Goal: Find specific page/section: Find specific page/section

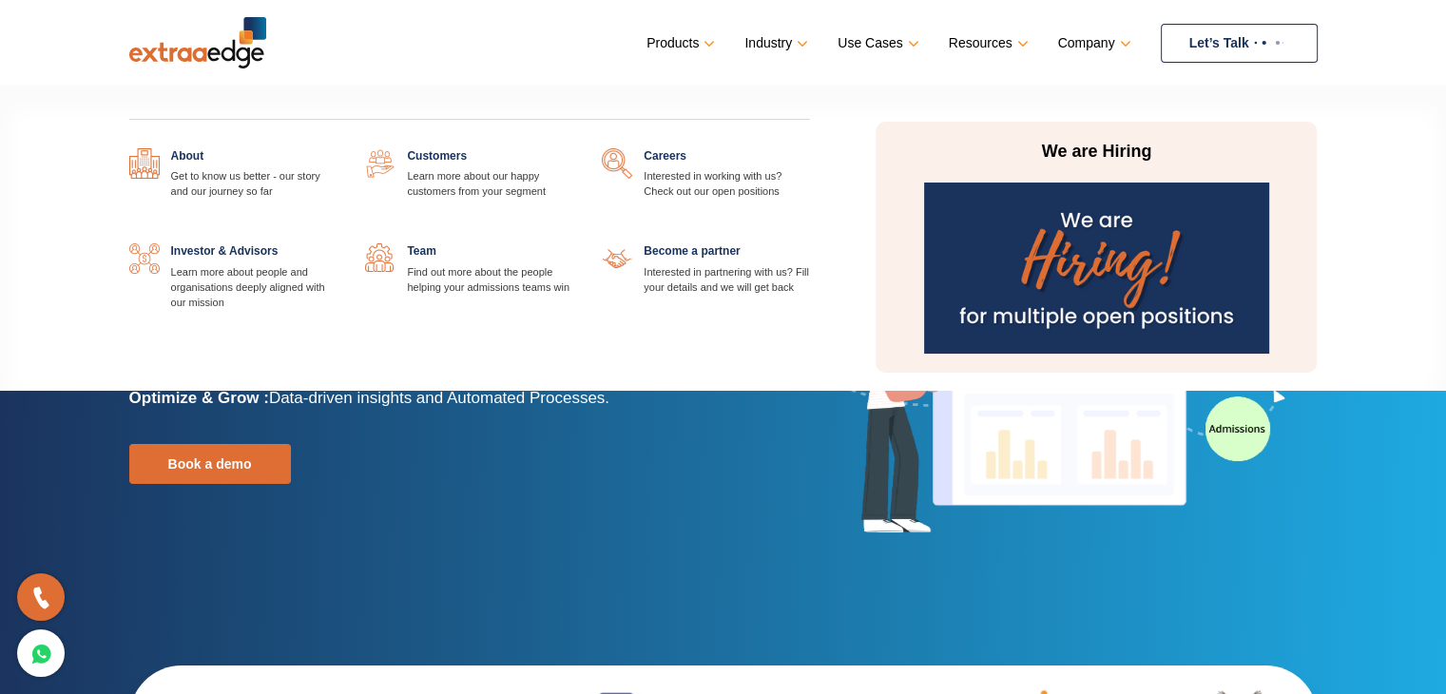
click at [810, 148] on link at bounding box center [810, 148] width 0 height 0
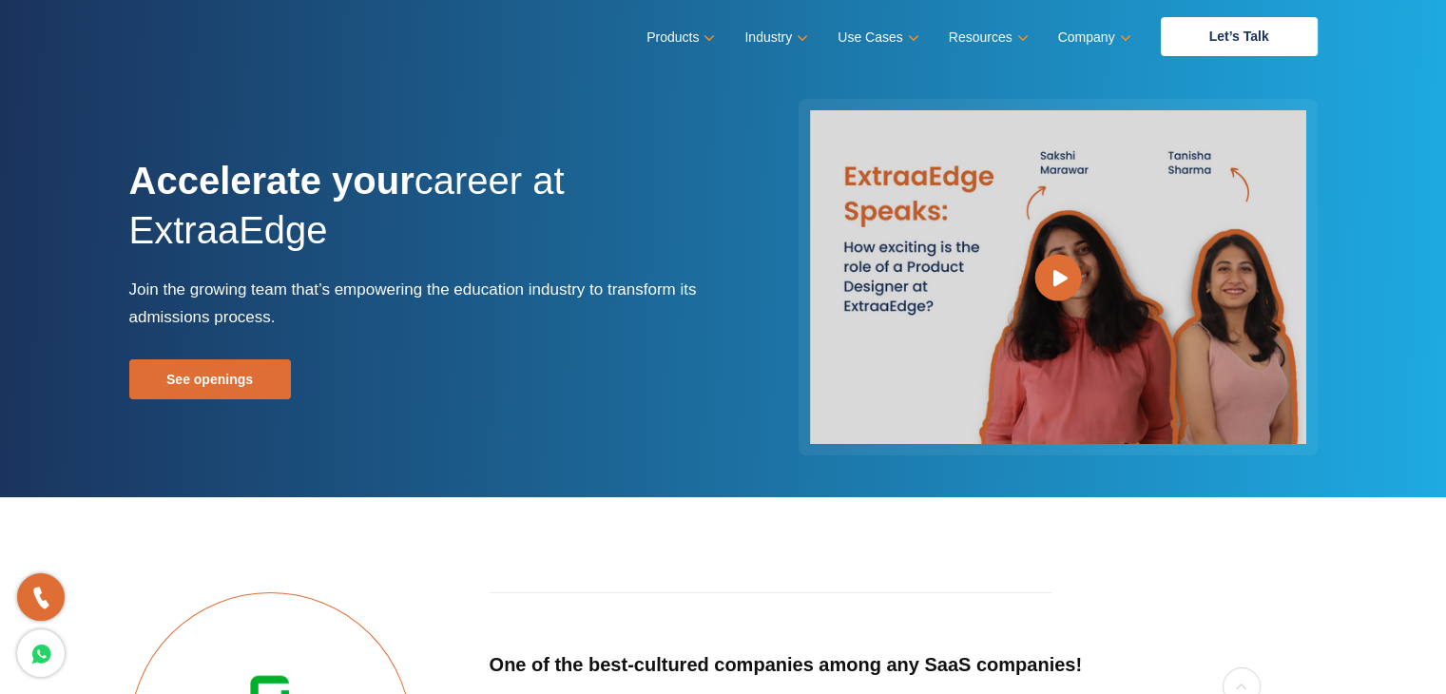
click at [221, 409] on div "Accelerate your career at ExtraaEdge Join the growing team that’s empowering th…" at bounding box center [723, 277] width 1217 height 357
click at [222, 395] on link "See openings" at bounding box center [210, 379] width 162 height 40
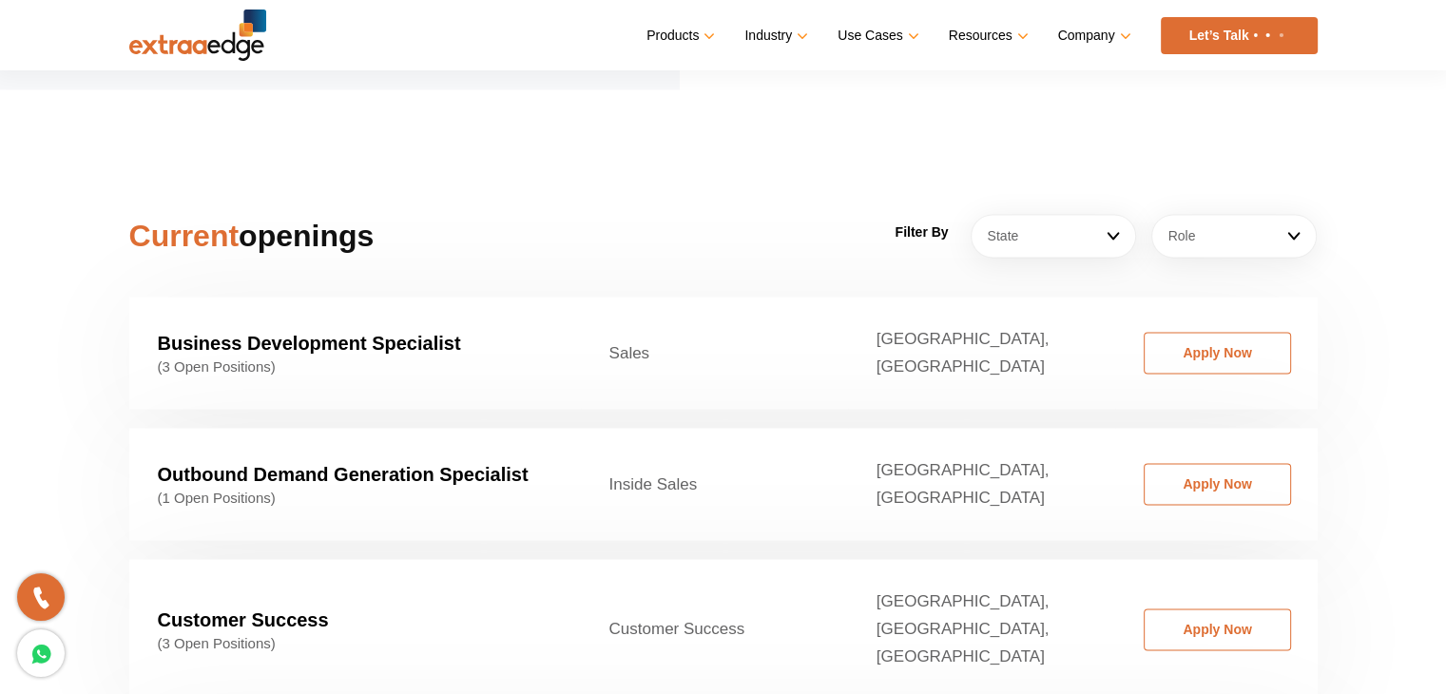
scroll to position [2797, 0]
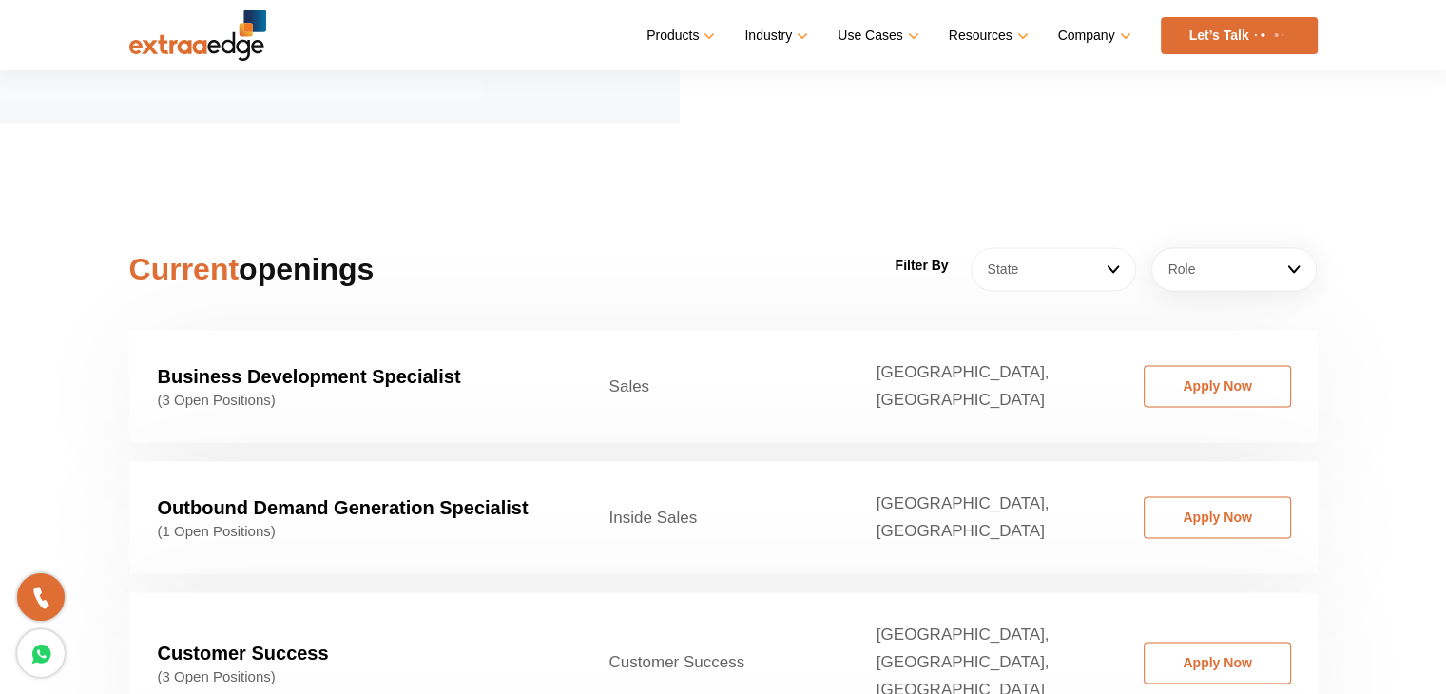
click at [1061, 247] on link "State" at bounding box center [1053, 269] width 165 height 44
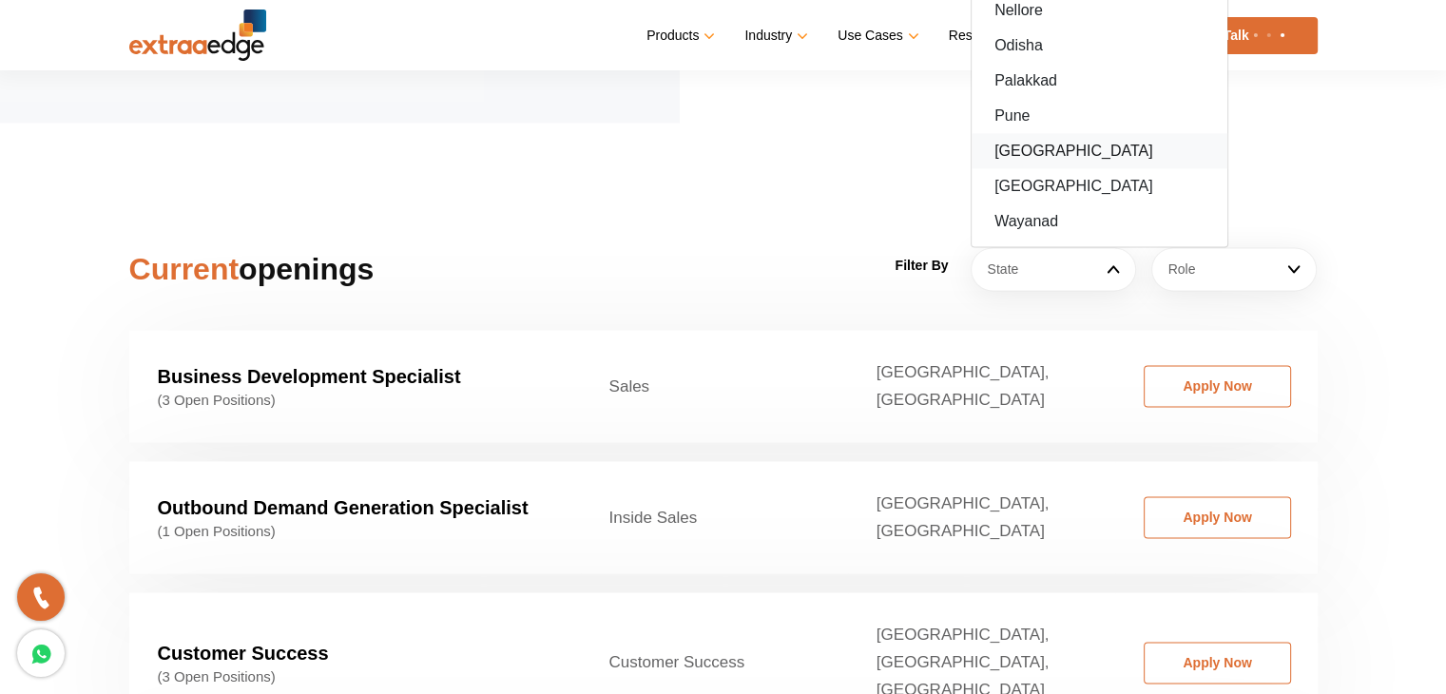
click at [1035, 140] on link "[GEOGRAPHIC_DATA]" at bounding box center [1100, 150] width 256 height 35
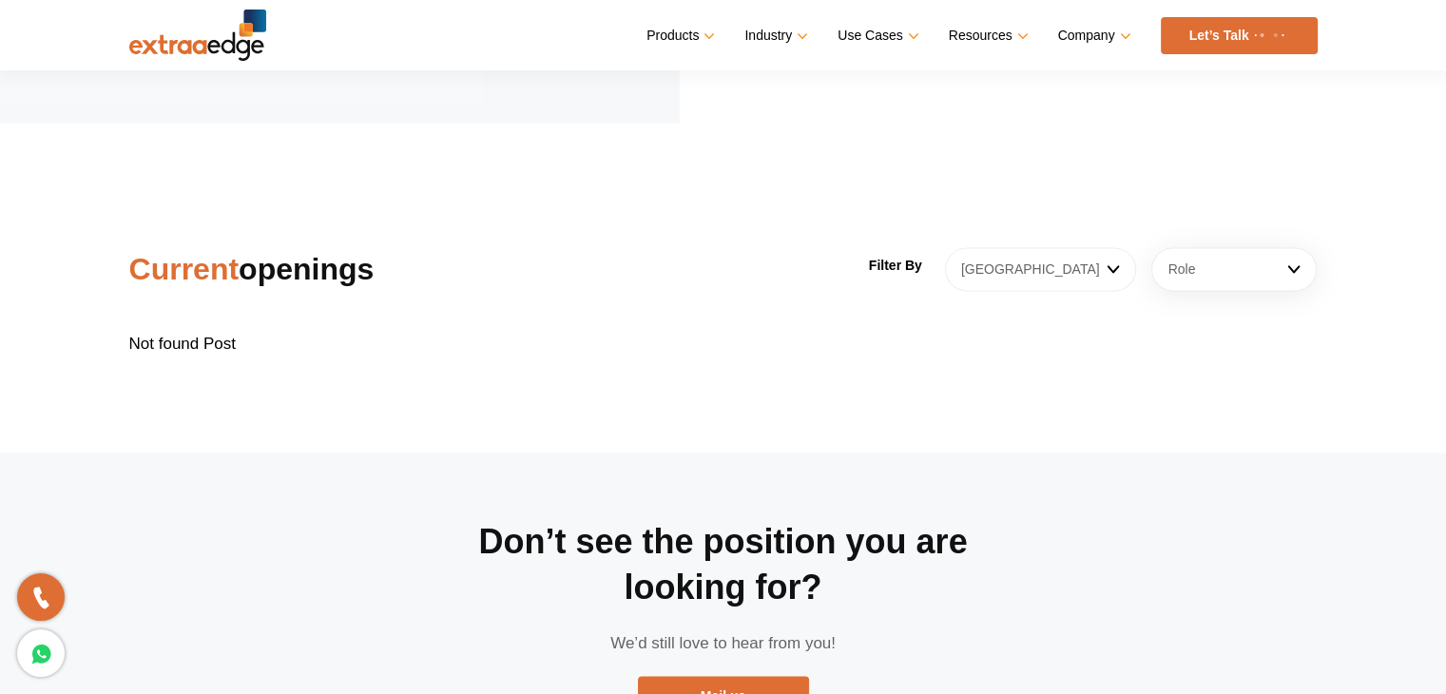
click at [1043, 247] on link "[GEOGRAPHIC_DATA]" at bounding box center [1041, 269] width 192 height 44
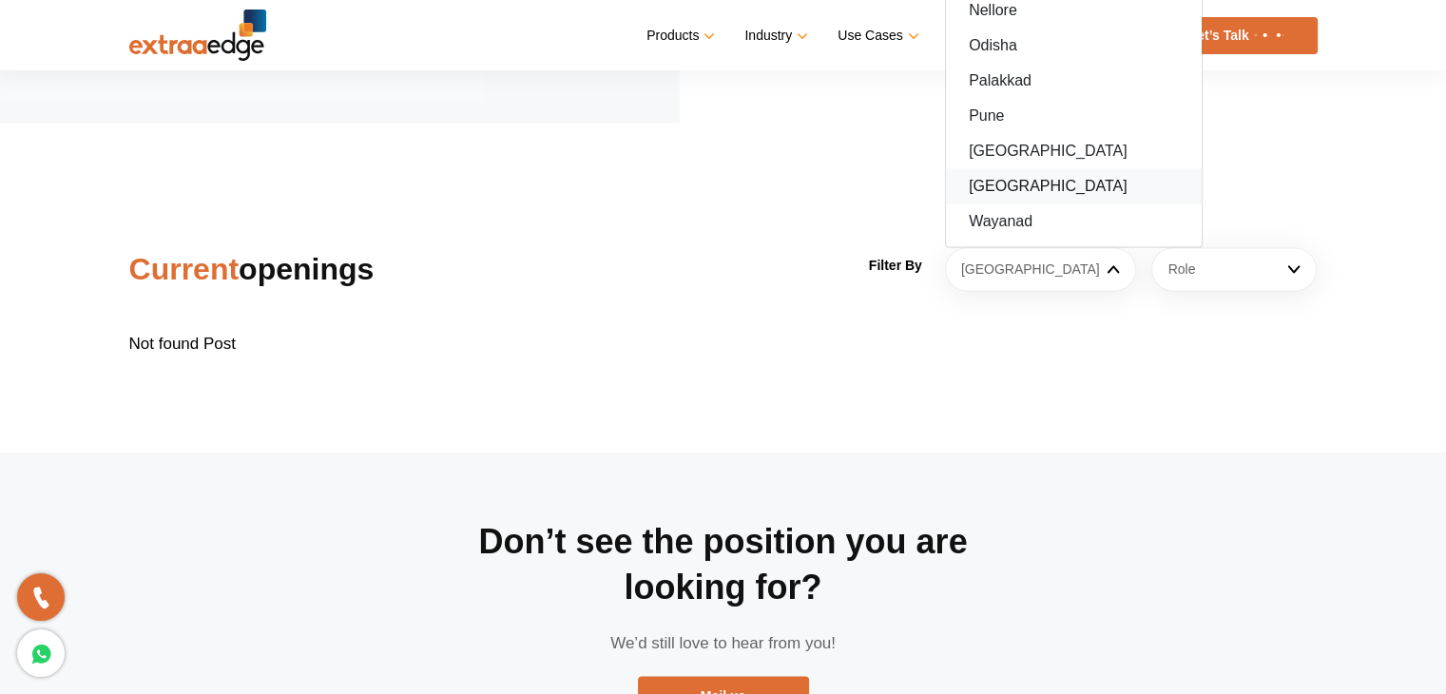
click at [1031, 168] on link "[GEOGRAPHIC_DATA]" at bounding box center [1074, 185] width 256 height 35
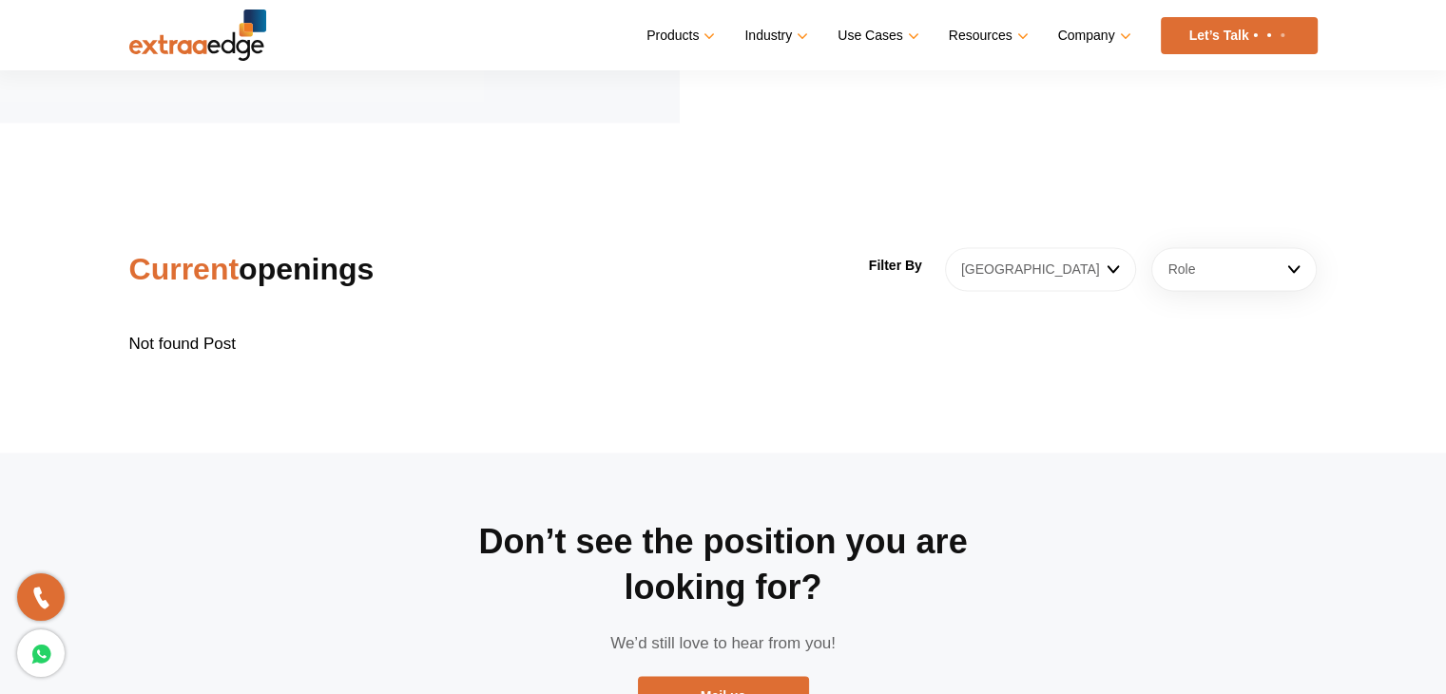
click at [1035, 249] on link "[GEOGRAPHIC_DATA]" at bounding box center [1041, 269] width 192 height 44
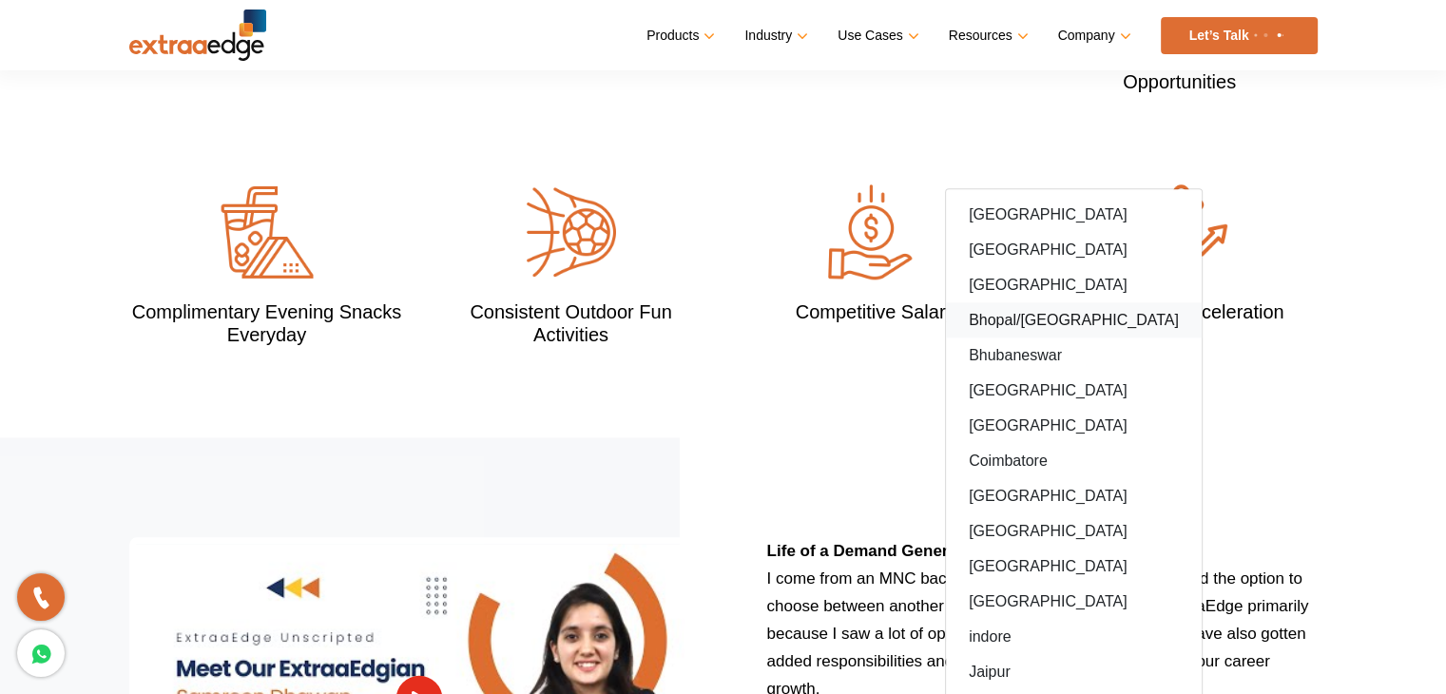
scroll to position [1941, 0]
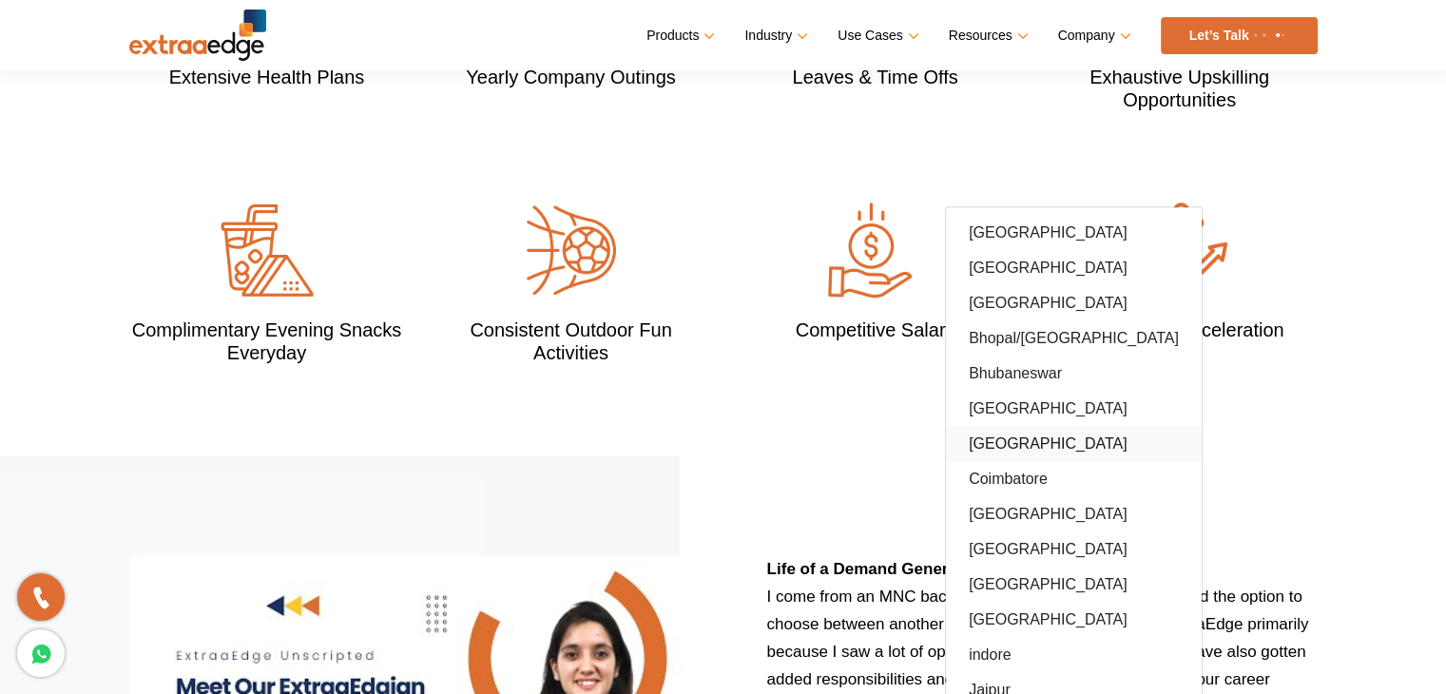
click at [1022, 427] on link "[GEOGRAPHIC_DATA]" at bounding box center [1074, 443] width 256 height 35
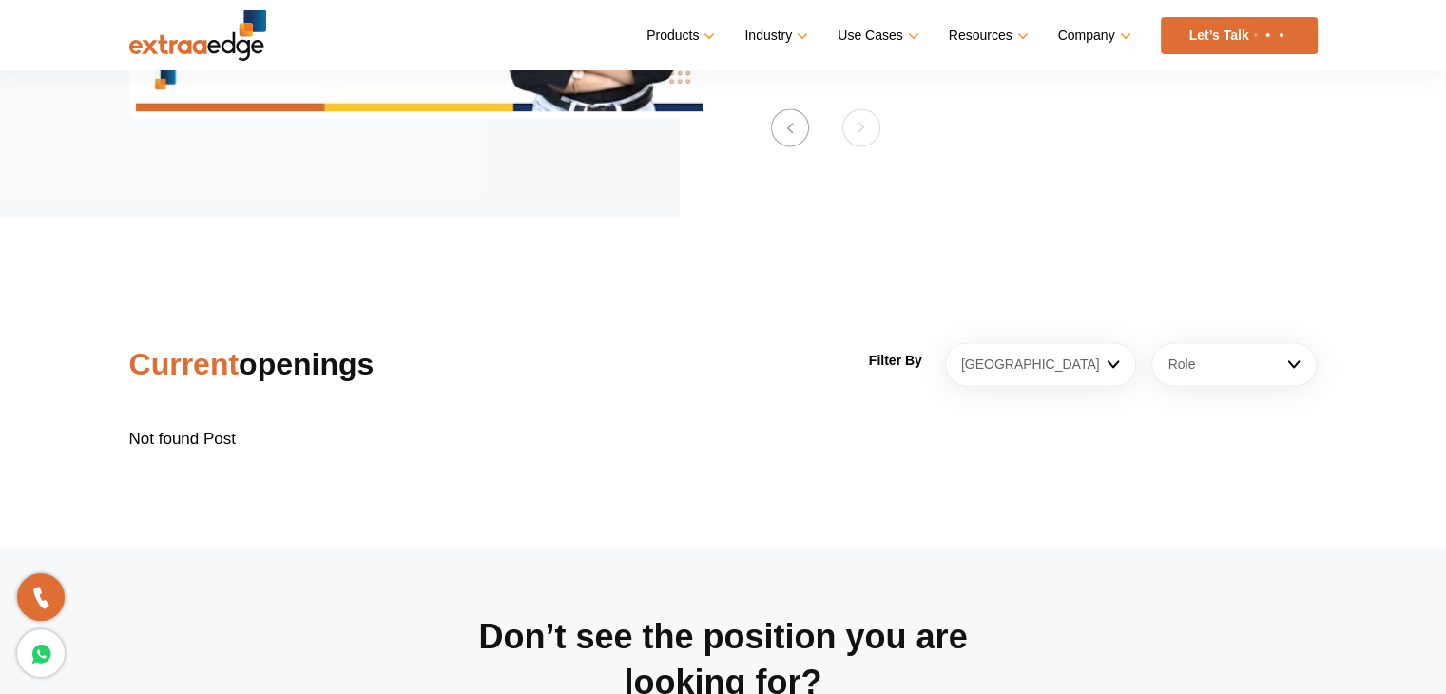
click at [1022, 426] on table "Not found Post" at bounding box center [723, 439] width 1188 height 66
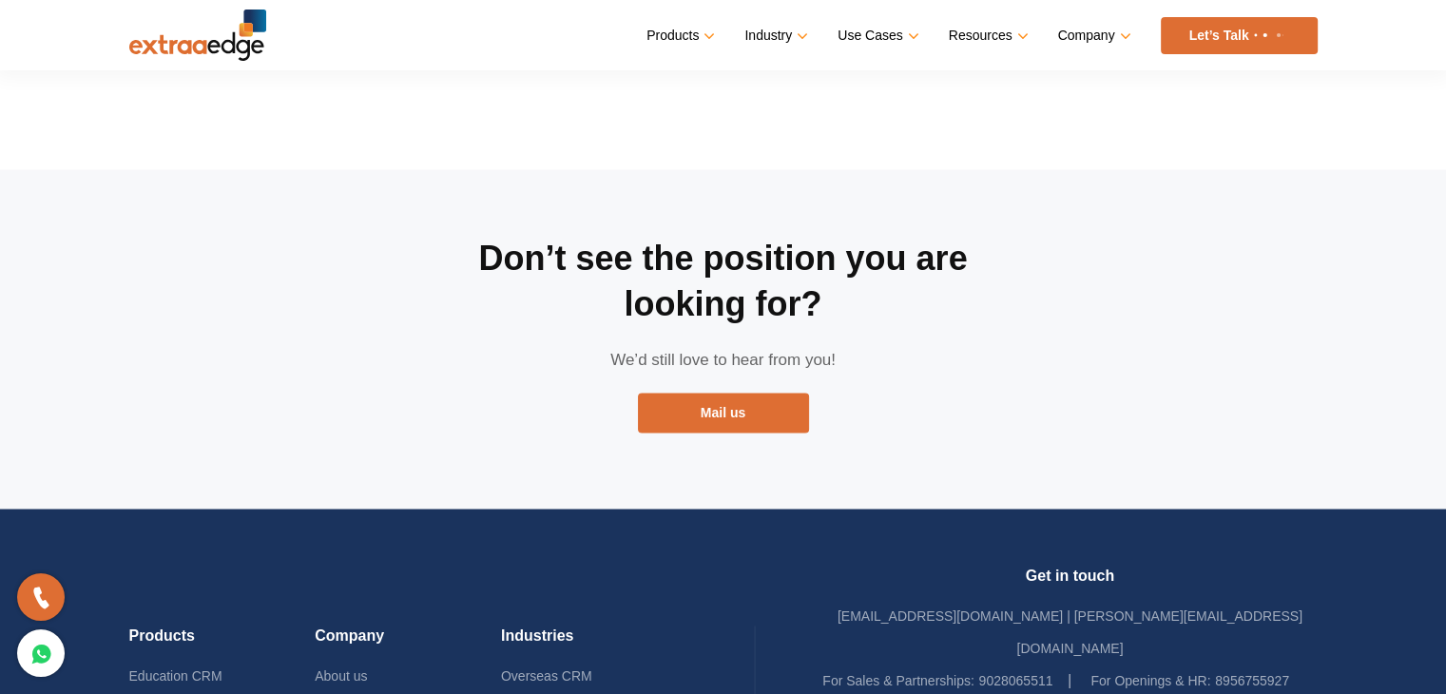
scroll to position [2892, 0]
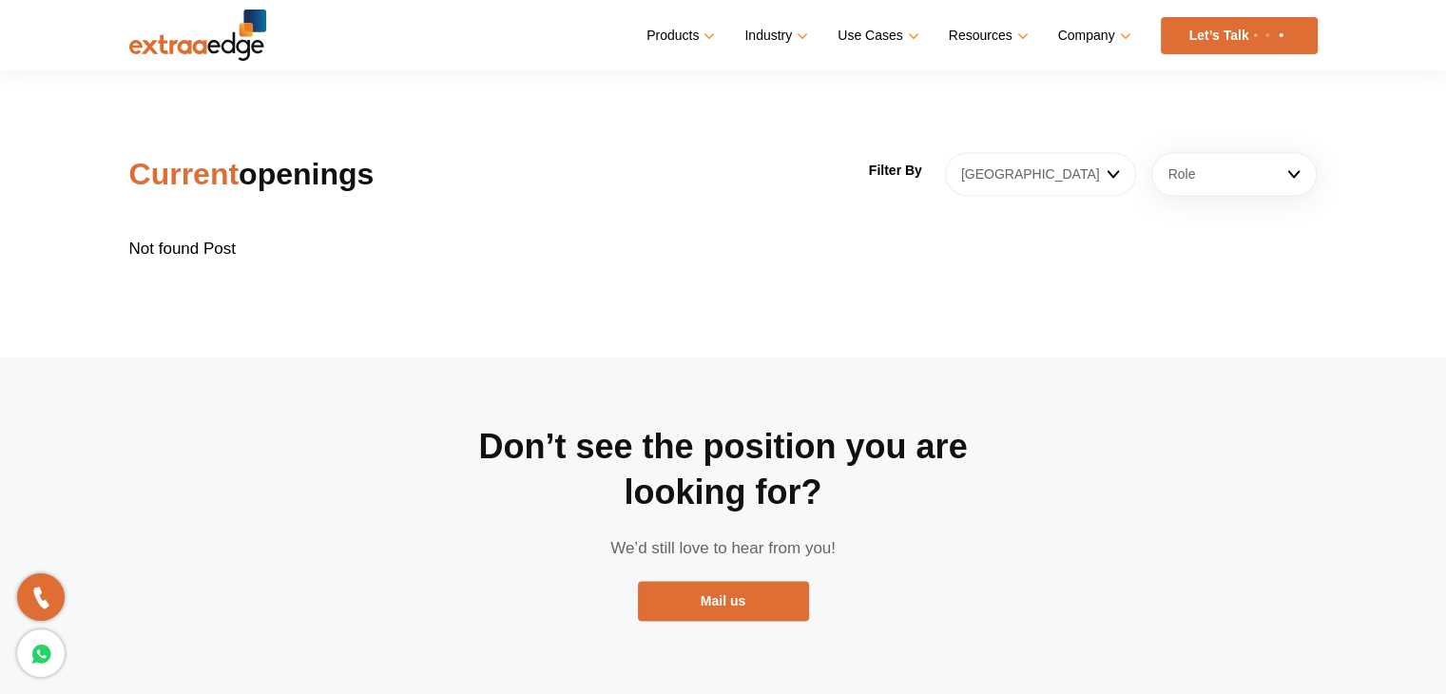
click at [1098, 152] on link "[GEOGRAPHIC_DATA]" at bounding box center [1041, 174] width 192 height 44
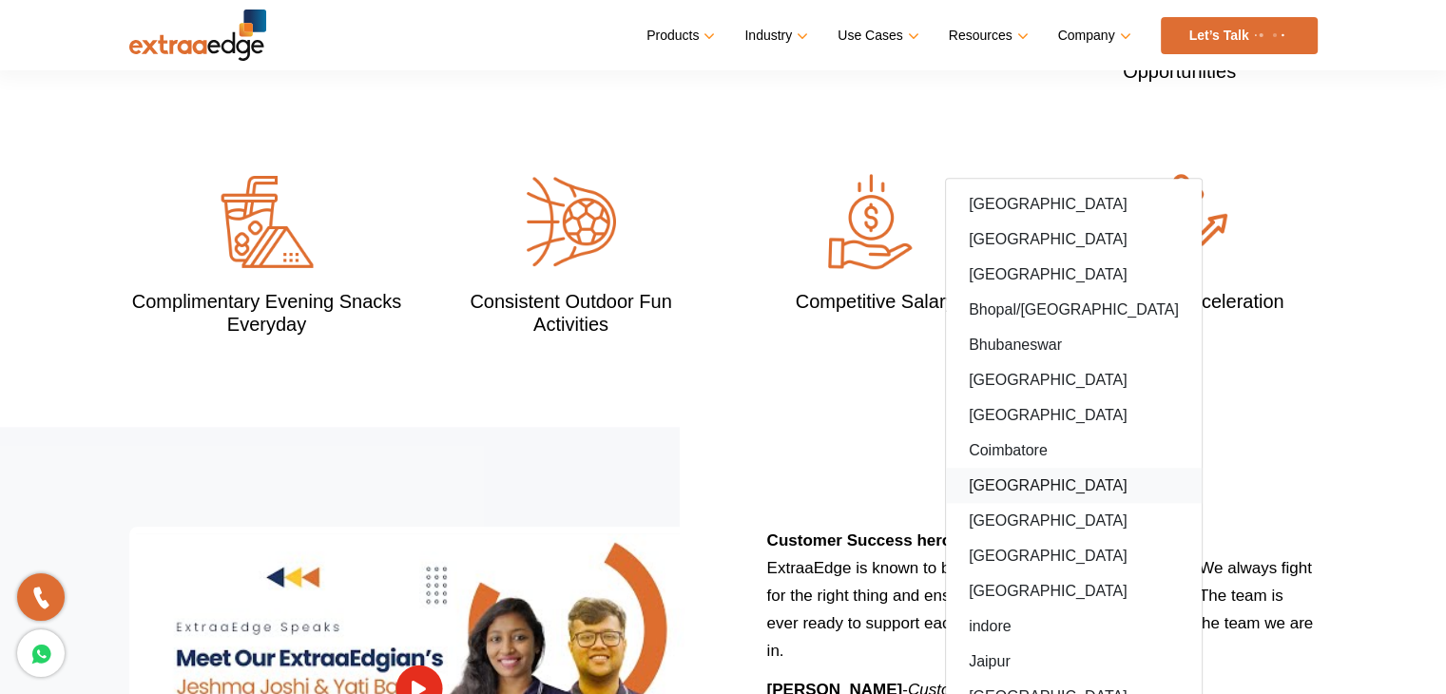
scroll to position [1846, 0]
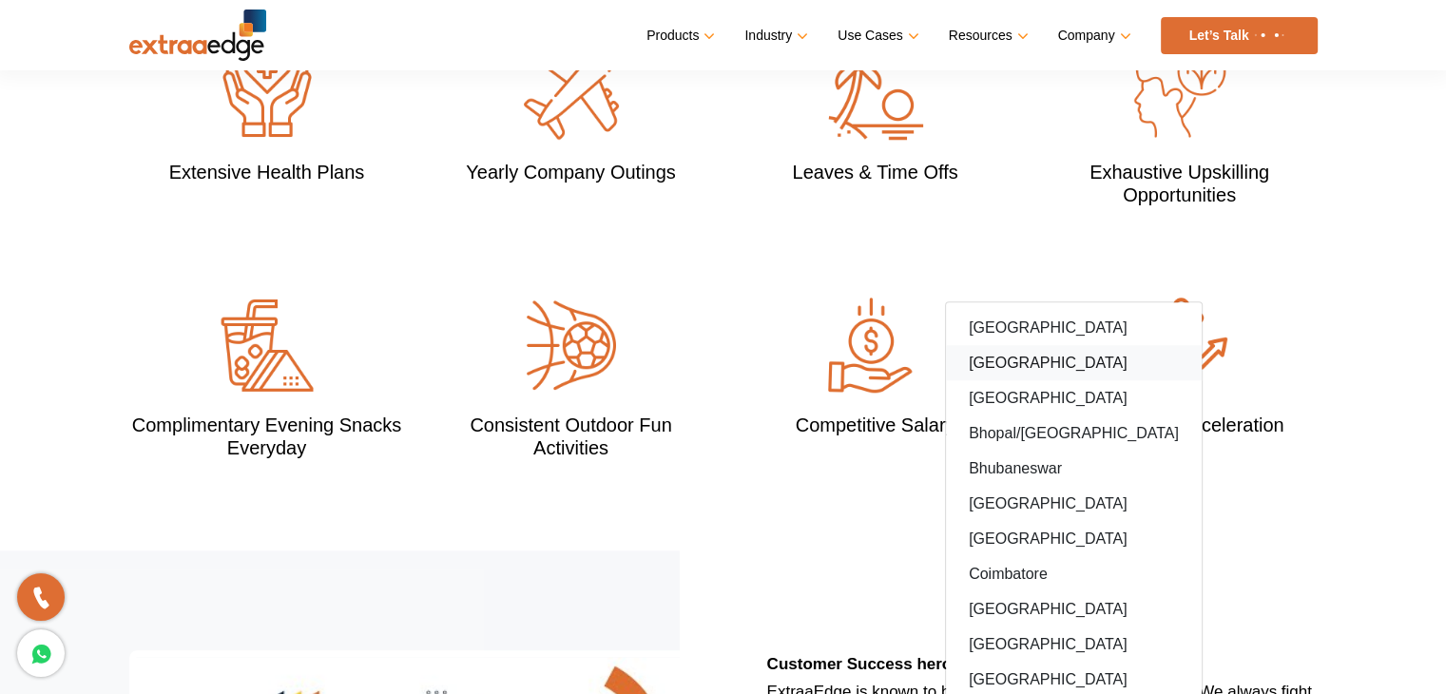
click at [1032, 352] on link "[GEOGRAPHIC_DATA]" at bounding box center [1074, 362] width 256 height 35
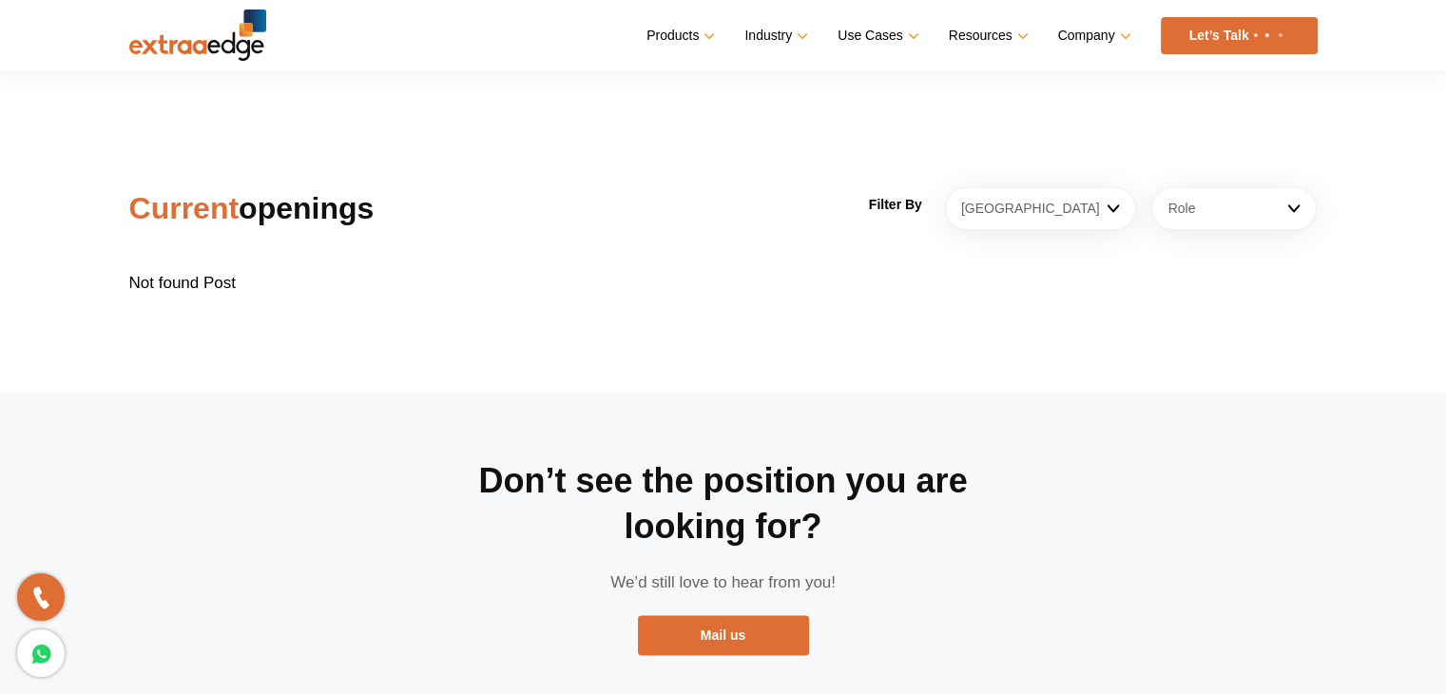
scroll to position [2702, 0]
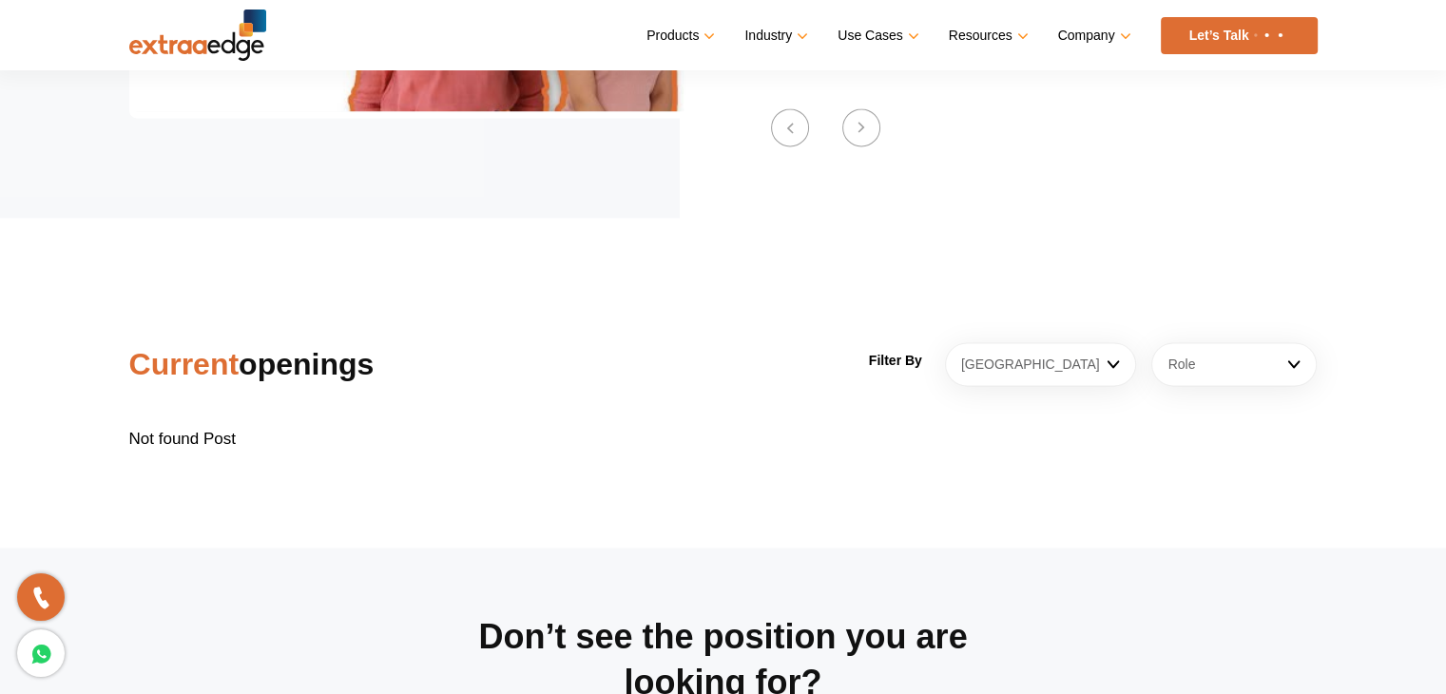
click at [1032, 310] on section "Current openings Filter By [GEOGRAPHIC_DATA] [GEOGRAPHIC_DATA] [GEOGRAPHIC_DATA…" at bounding box center [723, 383] width 1446 height 330
click at [1031, 342] on link "[GEOGRAPHIC_DATA]" at bounding box center [1041, 364] width 192 height 44
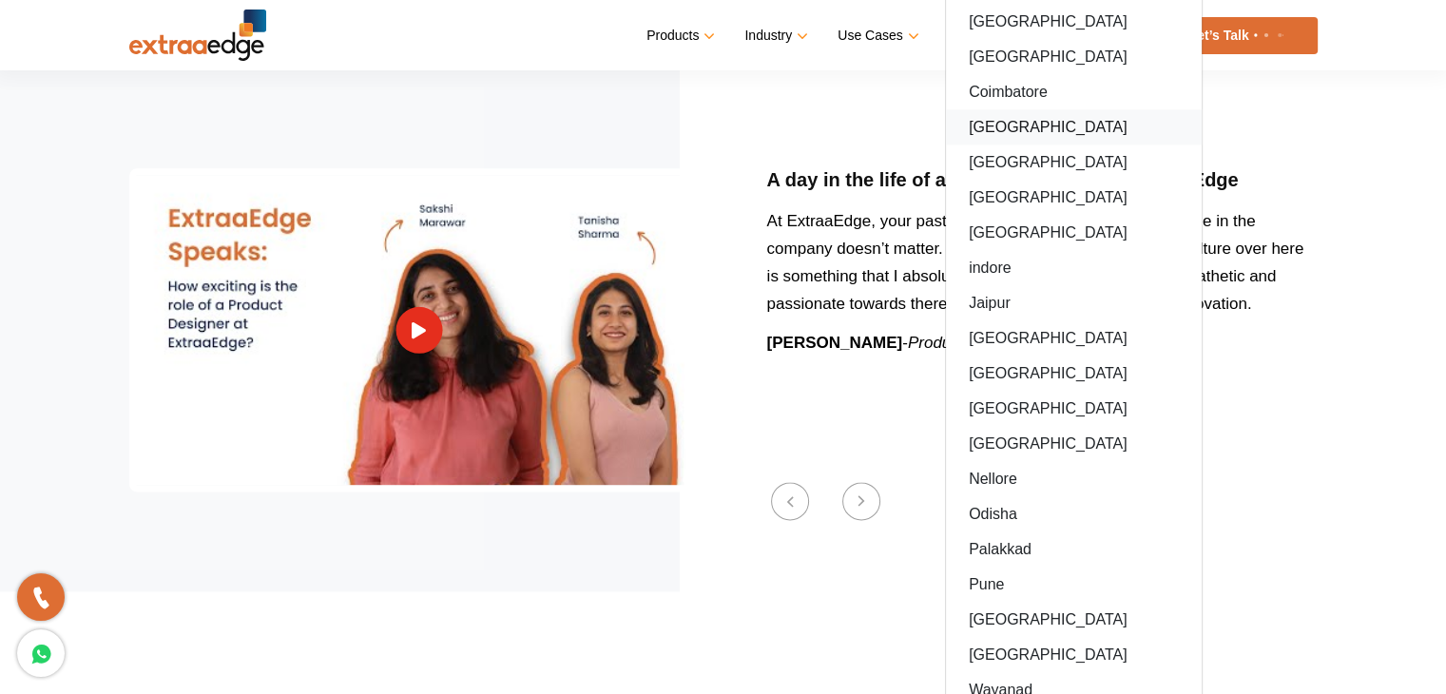
scroll to position [2132, 0]
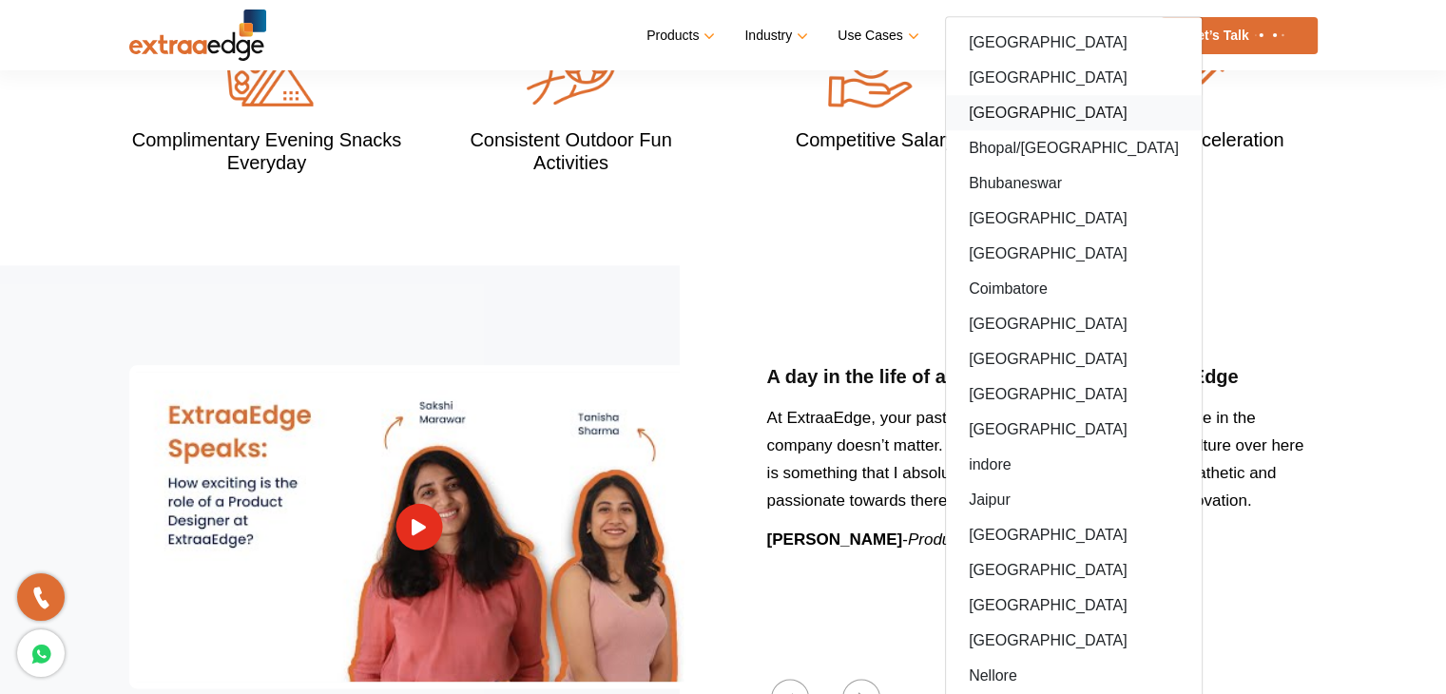
click at [1038, 95] on link "[GEOGRAPHIC_DATA]" at bounding box center [1074, 112] width 256 height 35
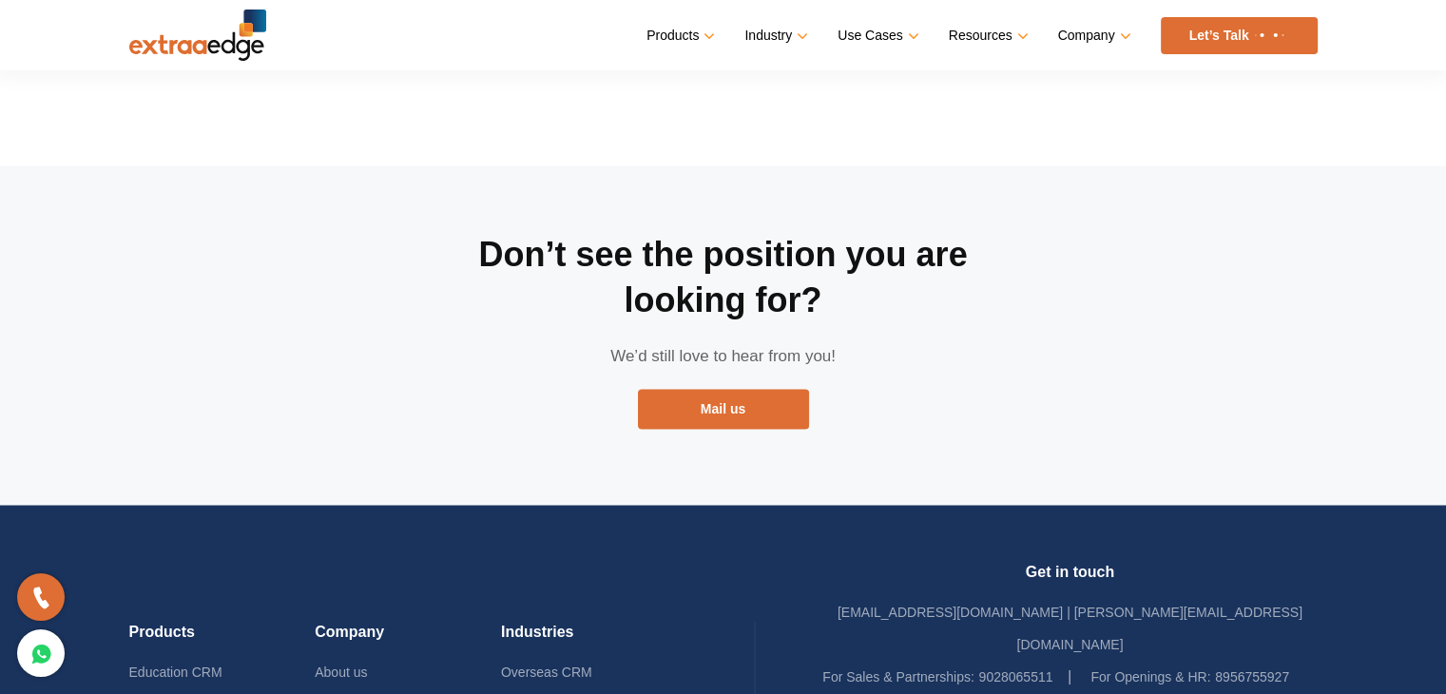
scroll to position [2702, 0]
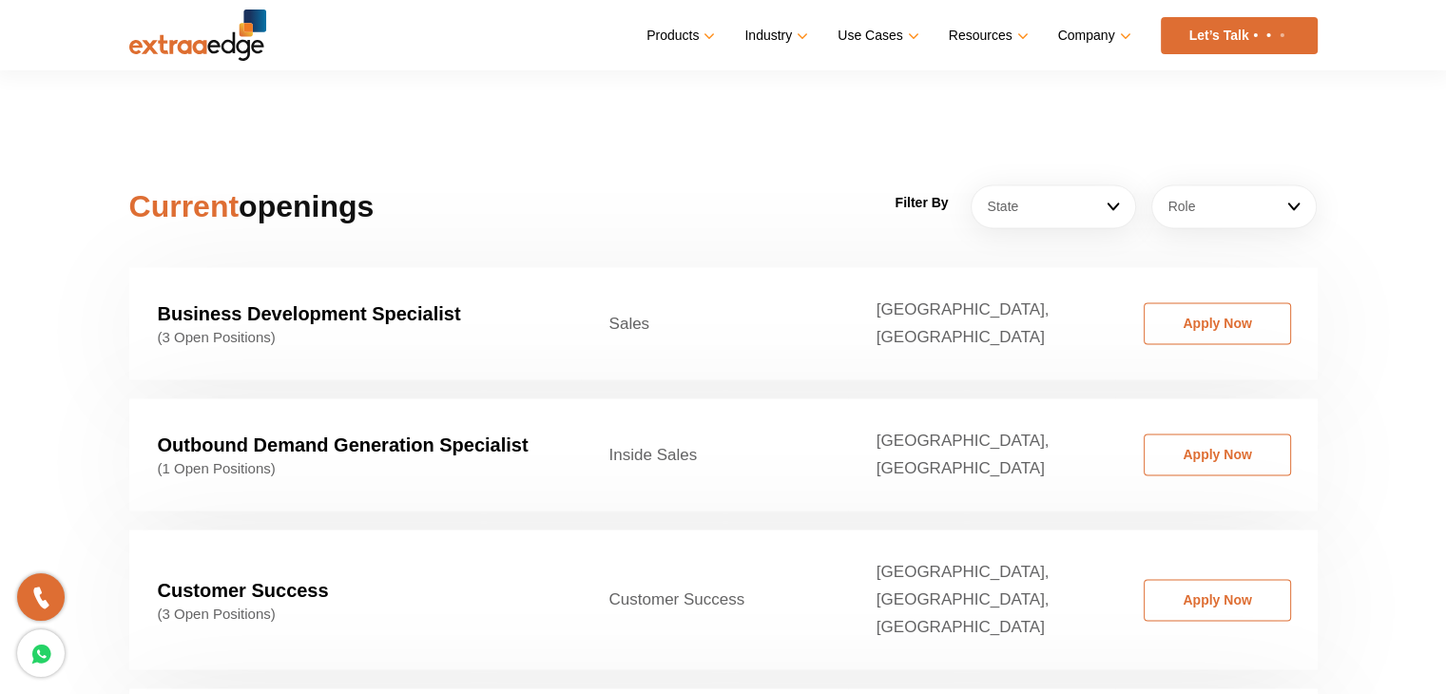
scroll to position [2757, 0]
